Goal: Information Seeking & Learning: Compare options

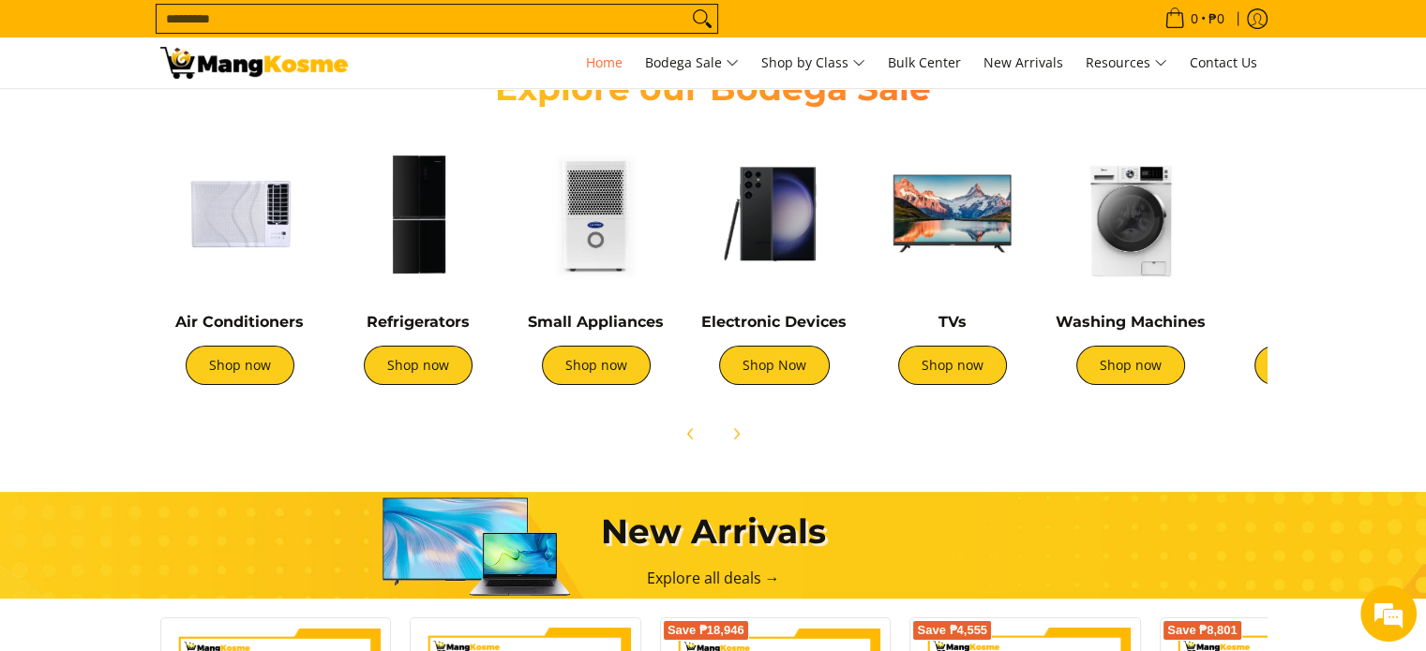
scroll to position [682, 0]
click at [595, 228] on img at bounding box center [595, 213] width 159 height 159
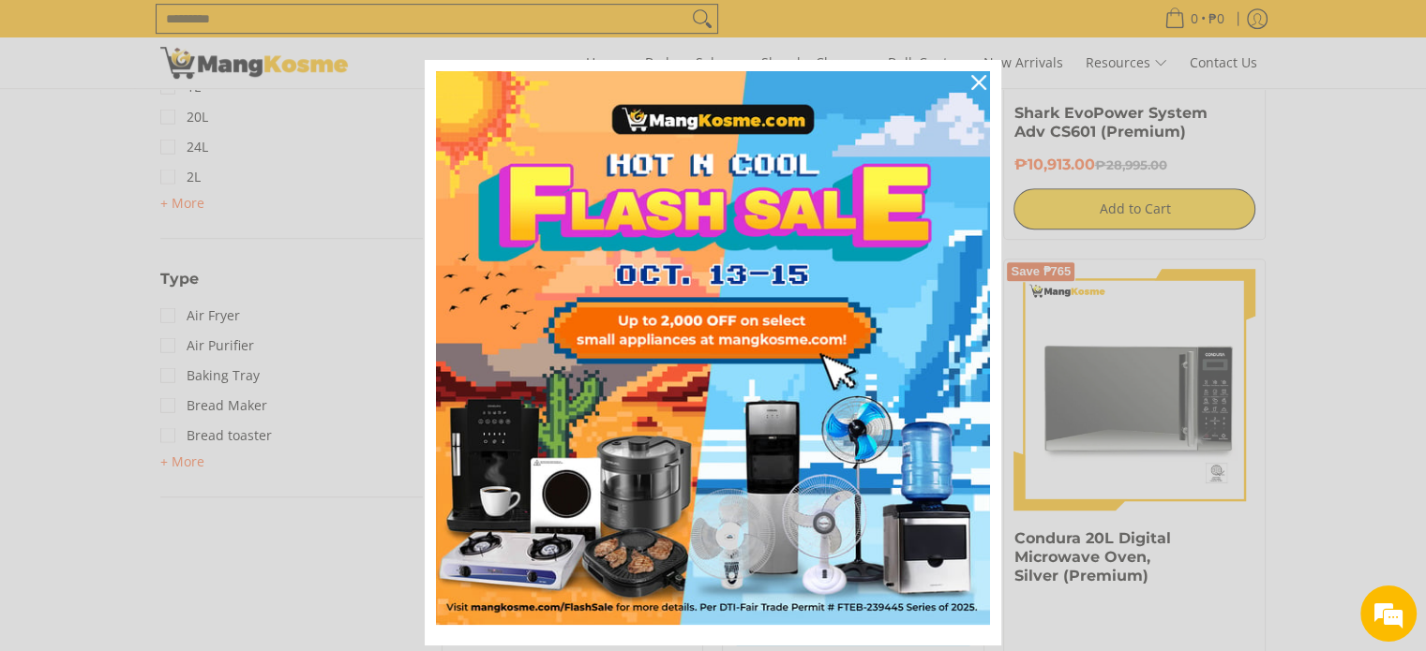
scroll to position [1120, 0]
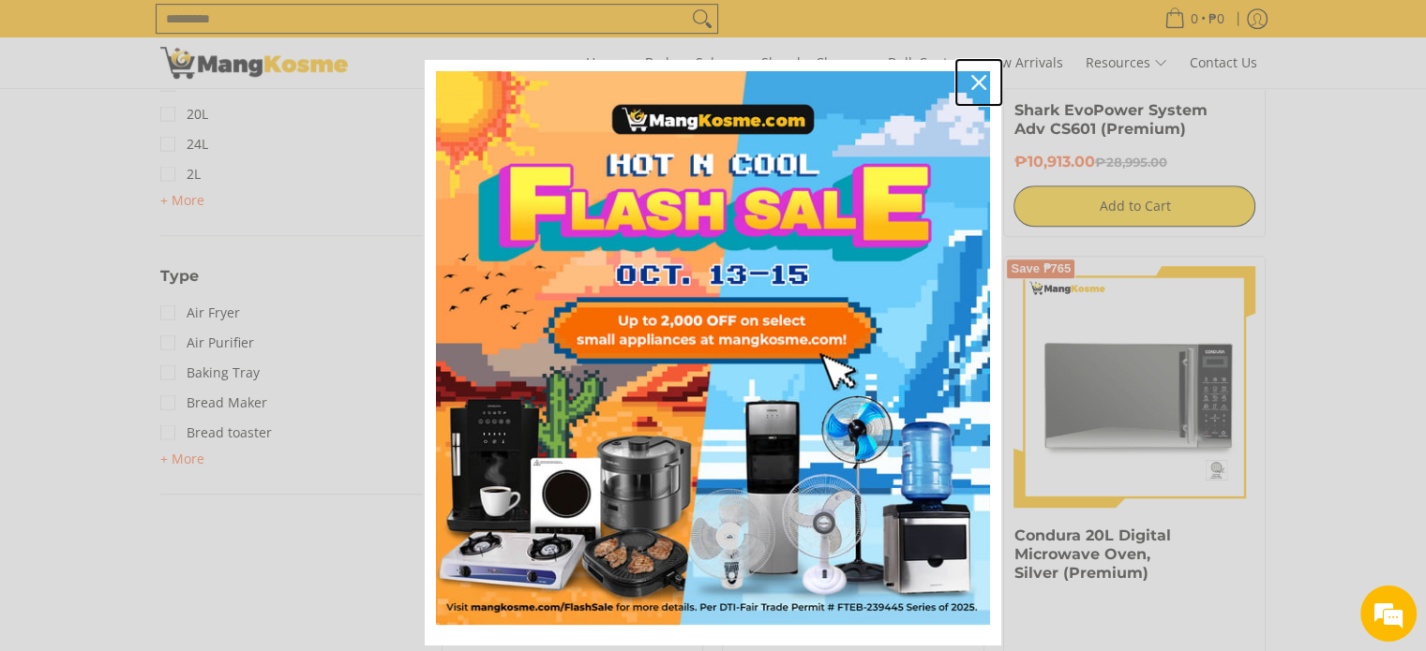
click at [974, 75] on icon "close icon" at bounding box center [978, 82] width 15 height 15
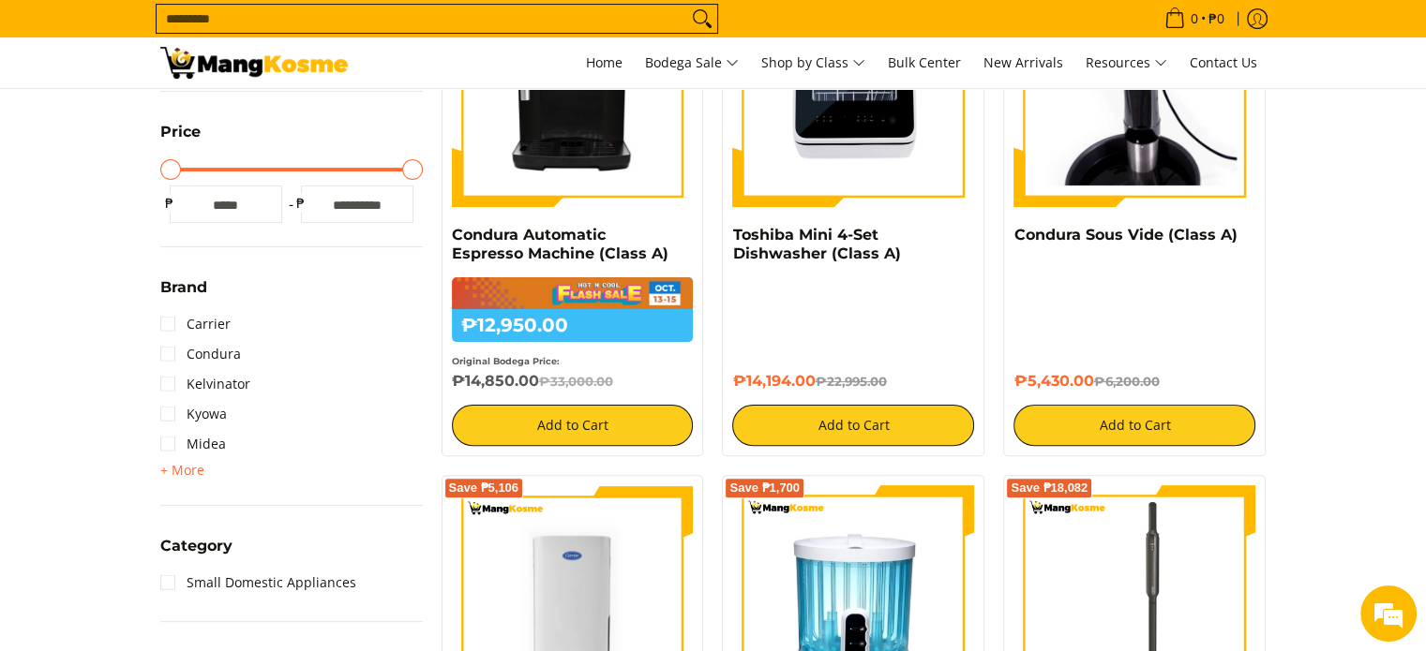
scroll to position [476, 0]
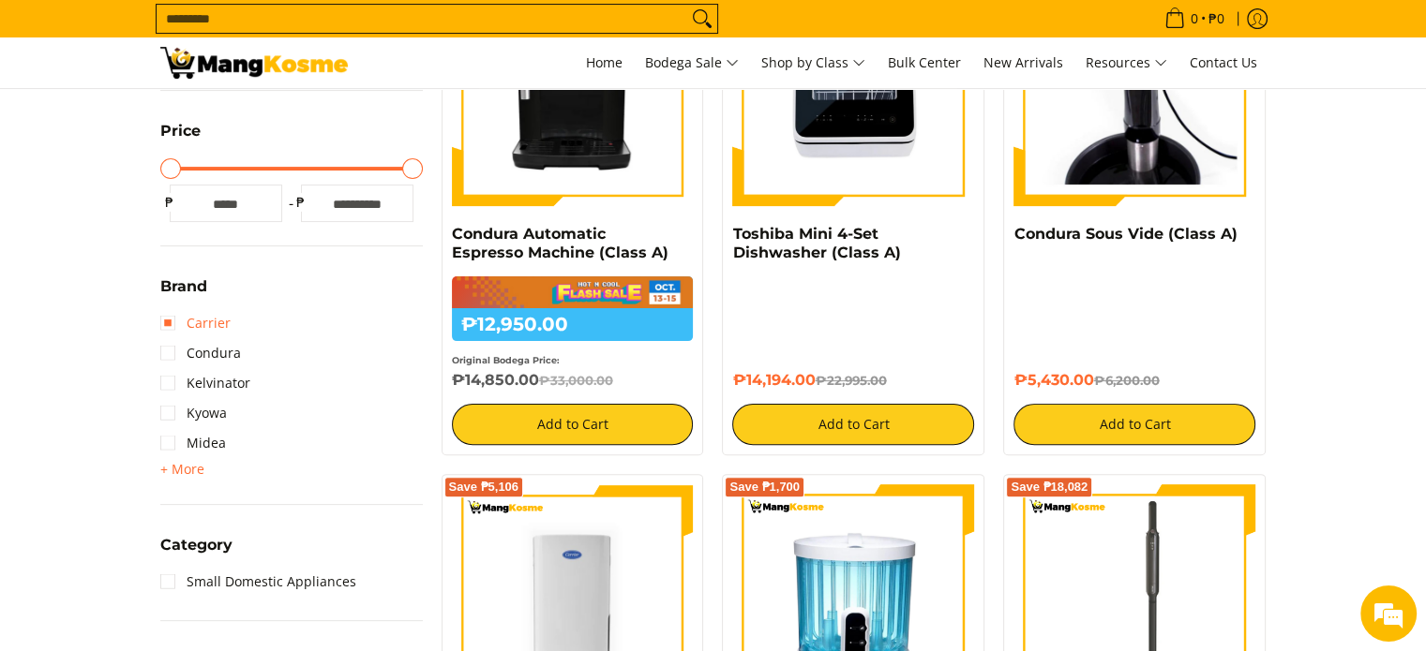
click at [168, 320] on link "Carrier" at bounding box center [195, 323] width 70 height 30
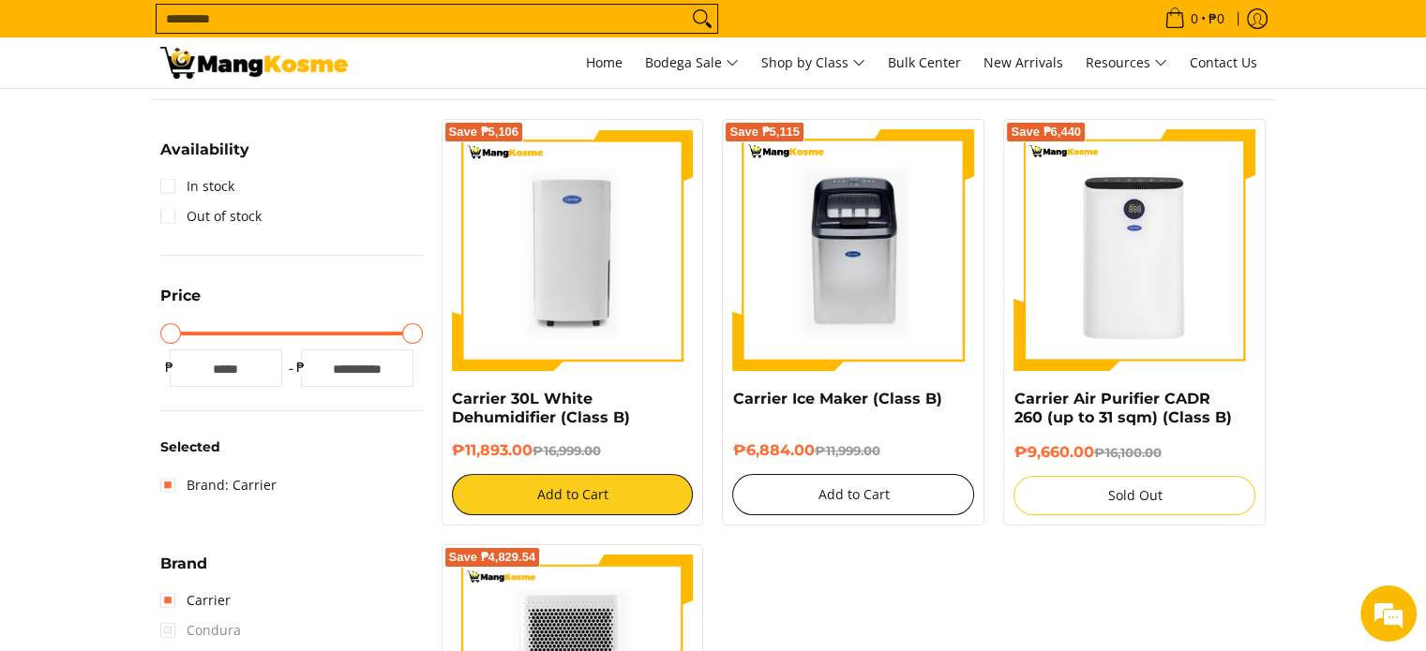
scroll to position [263, 0]
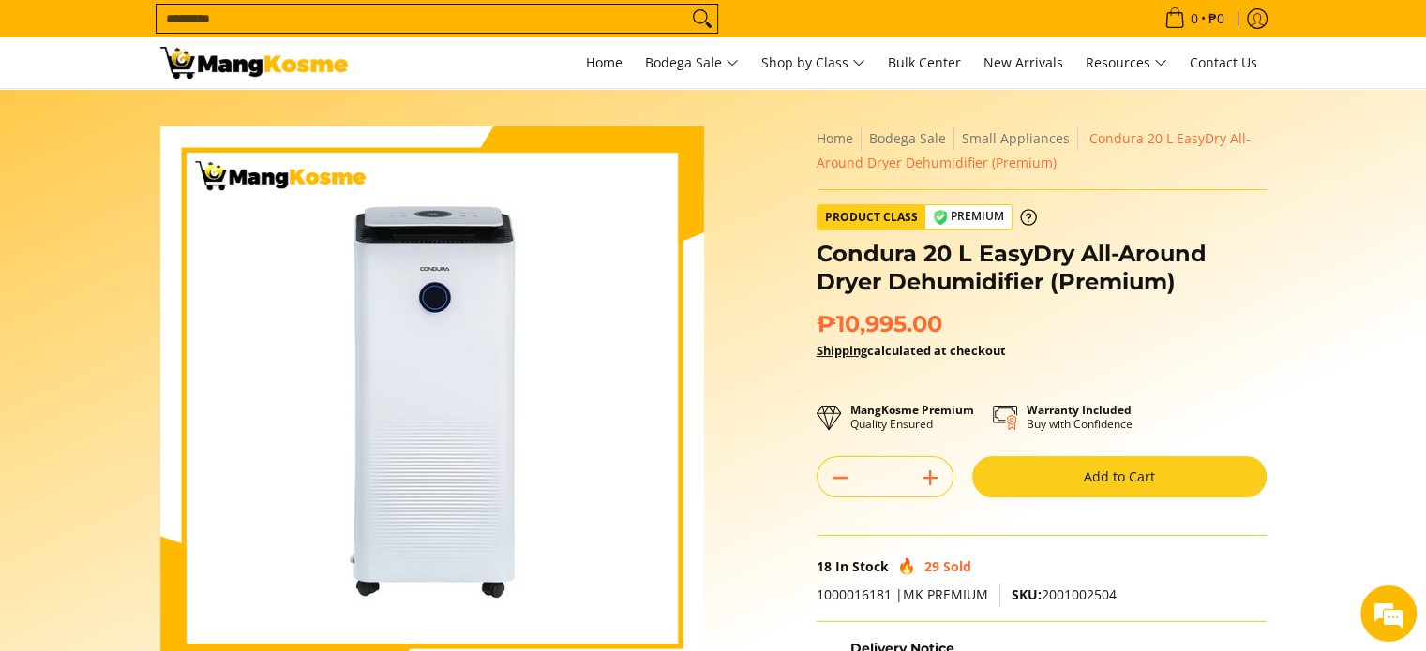
click at [1224, 295] on div "Condura 20 L EasyDry All-Around Dryer Dehumidifier (Premium)" at bounding box center [1041, 275] width 450 height 70
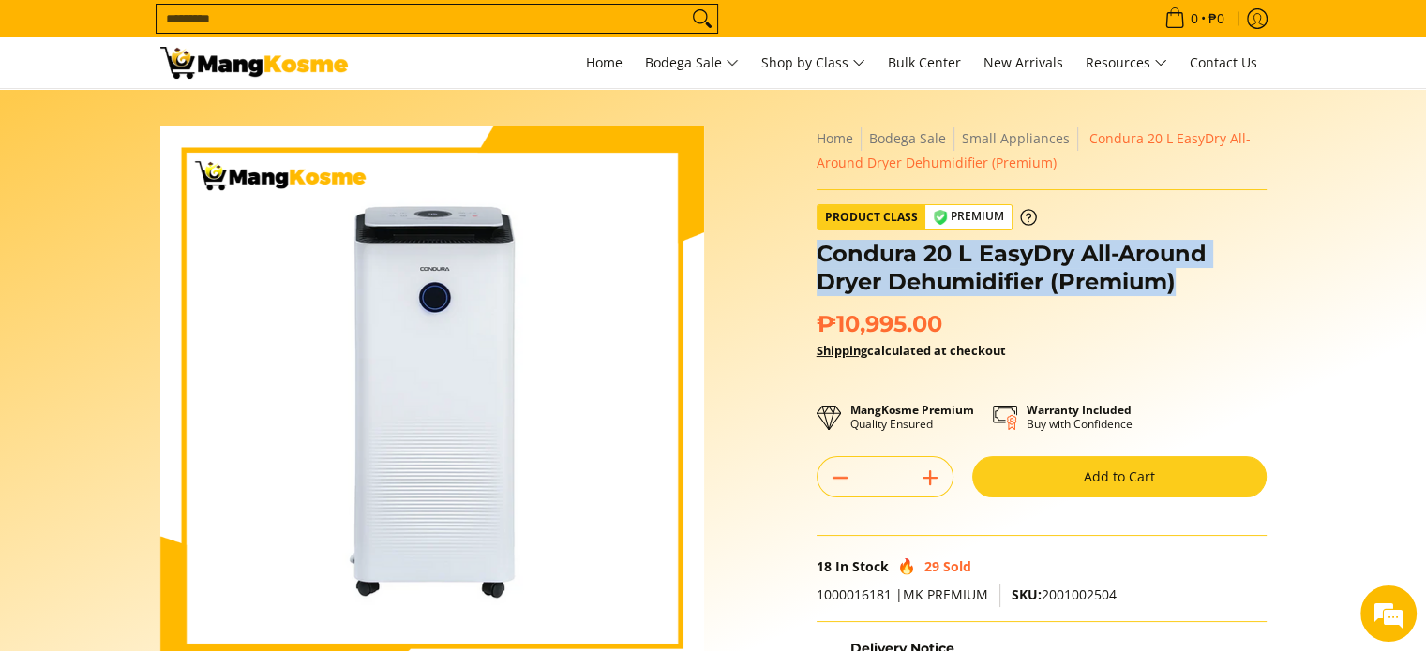
drag, startPoint x: 1177, startPoint y: 279, endPoint x: 820, endPoint y: 259, distance: 357.7
click at [820, 259] on h1 "Condura 20 L EasyDry All-Around Dryer Dehumidifier (Premium)" at bounding box center [1041, 268] width 450 height 56
copy h1 "Condura 20 L EasyDry All-Around Dryer Dehumidifier (Premium)"
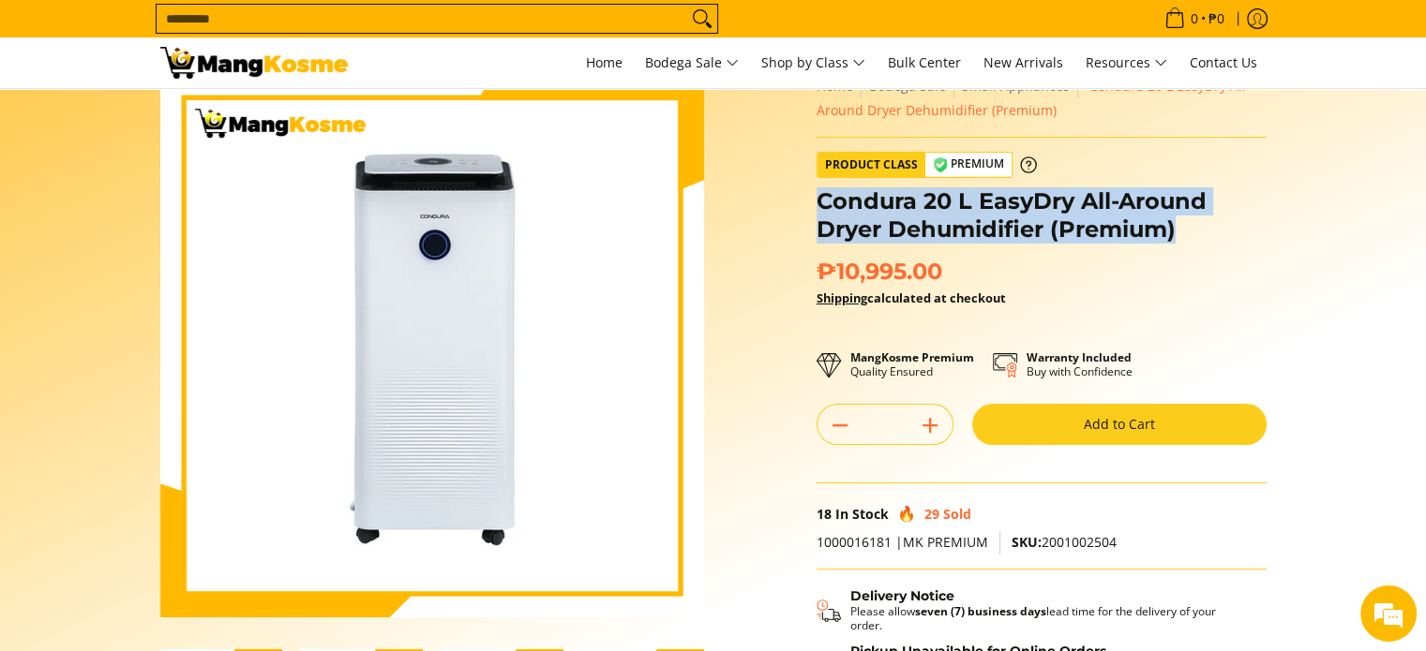
scroll to position [51, 0]
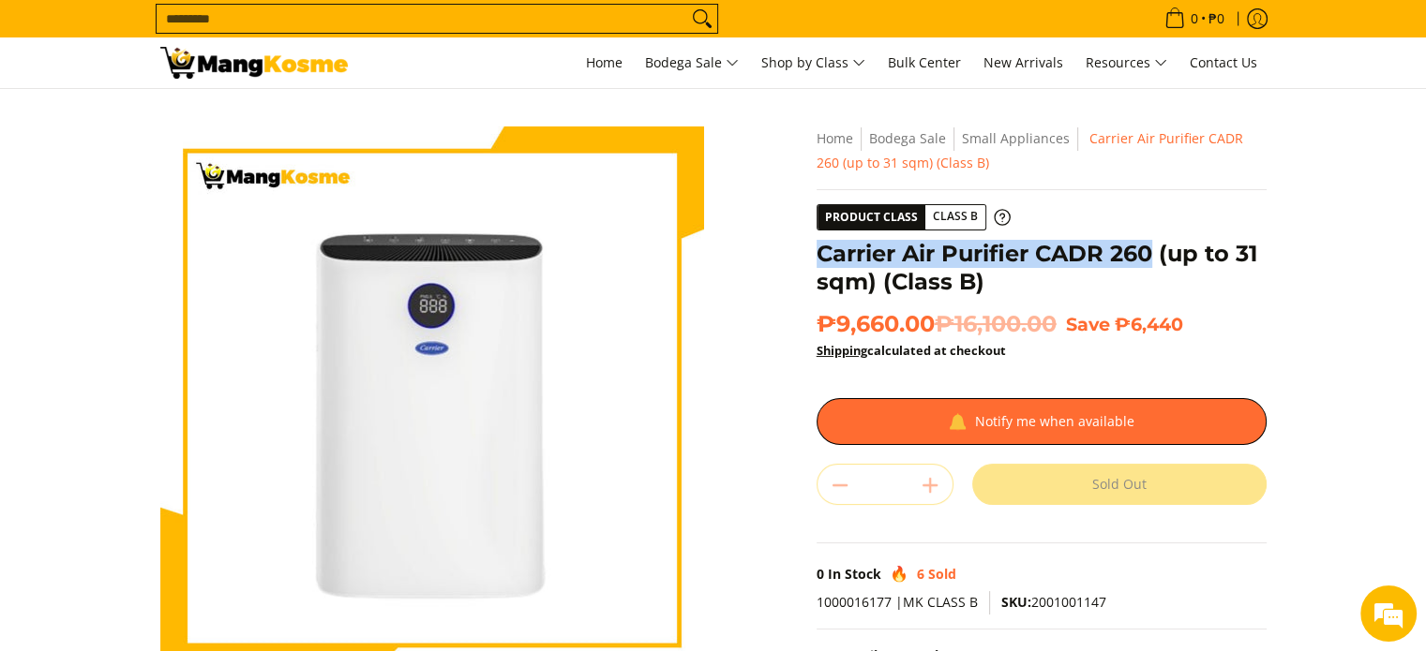
drag, startPoint x: 1151, startPoint y: 245, endPoint x: 815, endPoint y: 236, distance: 335.6
click at [816, 236] on div "**********" at bounding box center [1041, 480] width 450 height 707
copy h1 "Carrier Air Purifier CADR 260"
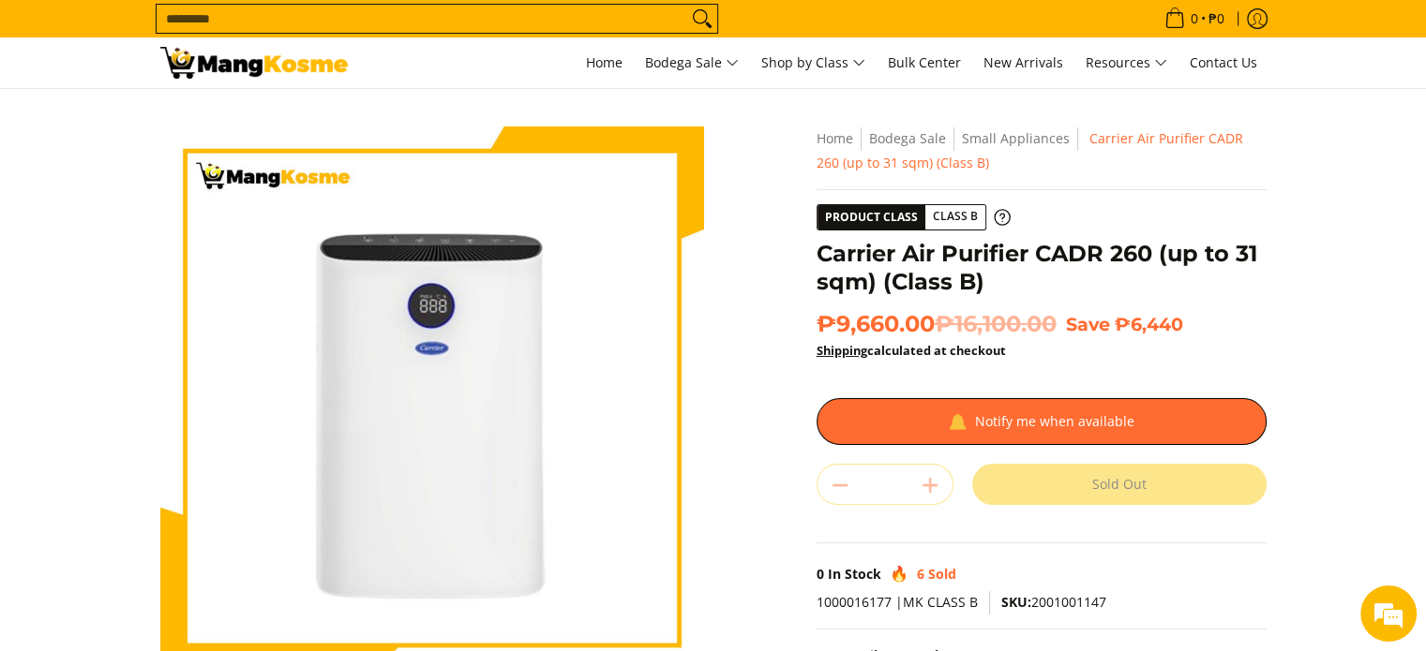
click at [1300, 290] on section "Skip to Main Content Enable zoom Disable zoom Enable zoom Disable zoom Enable z…" at bounding box center [713, 517] width 1426 height 856
drag, startPoint x: 1153, startPoint y: 252, endPoint x: 1038, endPoint y: 250, distance: 114.4
click at [1038, 250] on h1 "Carrier Air Purifier CADR 260 (up to 31 sqm) (Class B)" at bounding box center [1041, 268] width 450 height 56
copy h1 "CADR 260"
click at [1339, 291] on section "Skip to Main Content Enable zoom Disable zoom Enable zoom Disable zoom Enable z…" at bounding box center [713, 517] width 1426 height 856
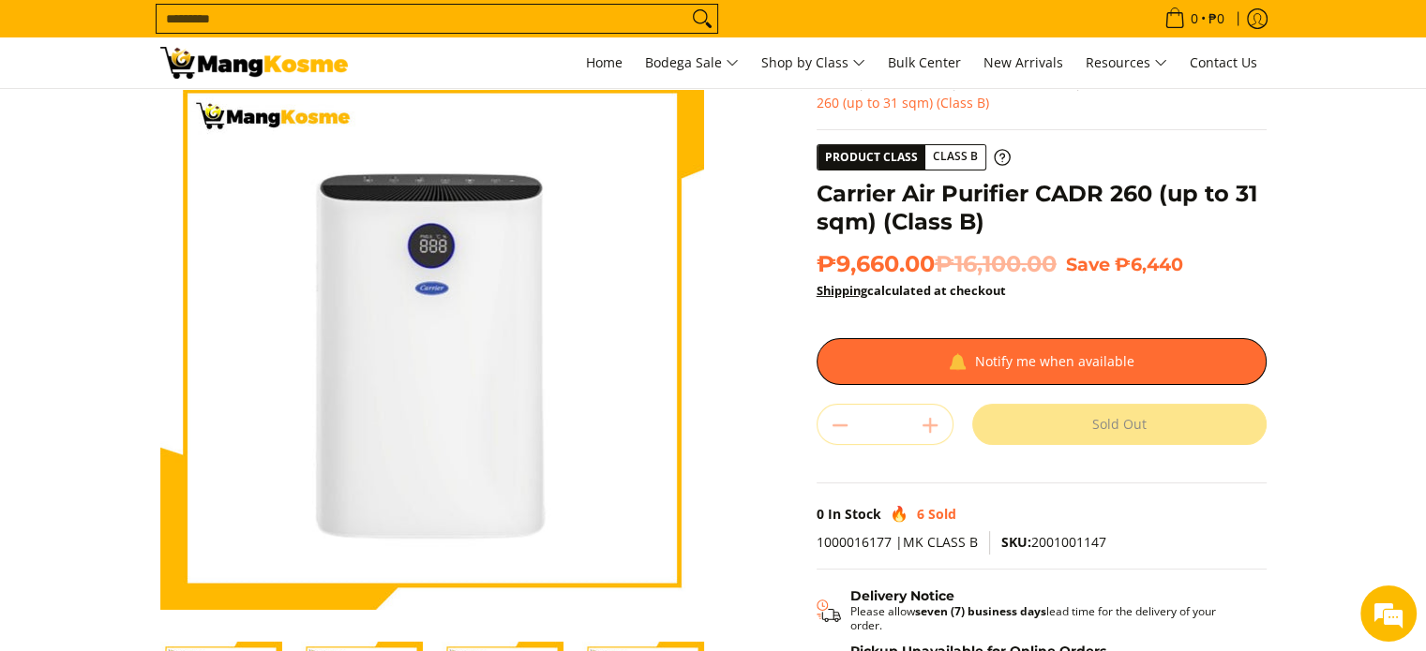
scroll to position [56, 0]
